Goal: Task Accomplishment & Management: Manage account settings

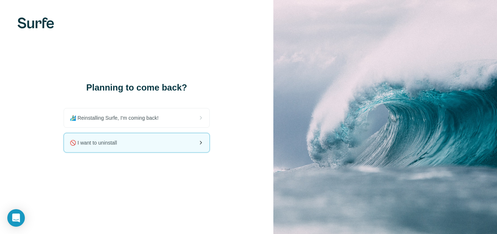
click at [146, 148] on div "🚫 I want to uninstall" at bounding box center [137, 142] width 146 height 19
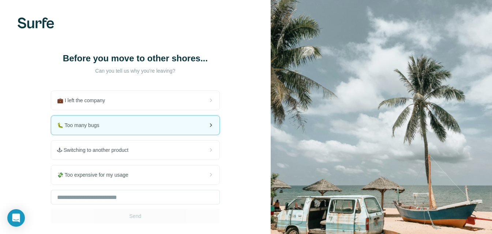
click at [129, 126] on div "🐛 Too many bugs" at bounding box center [135, 125] width 168 height 19
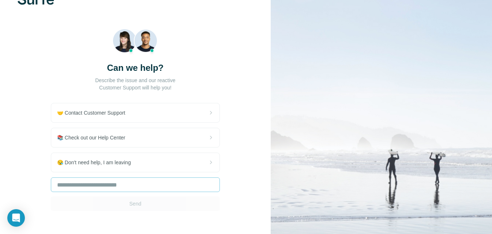
scroll to position [37, 0]
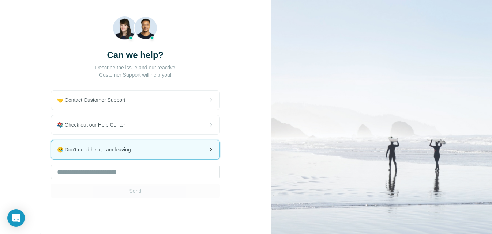
click at [142, 154] on div "😪 Don't need help, I am leaving" at bounding box center [135, 149] width 168 height 19
